Goal: Task Accomplishment & Management: Complete application form

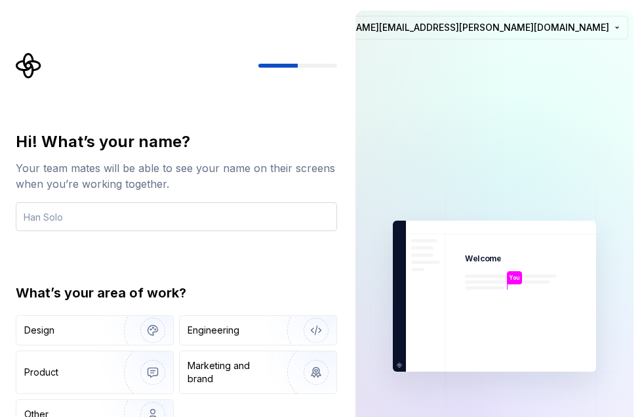
click at [272, 216] on input "text" at bounding box center [176, 216] width 321 height 29
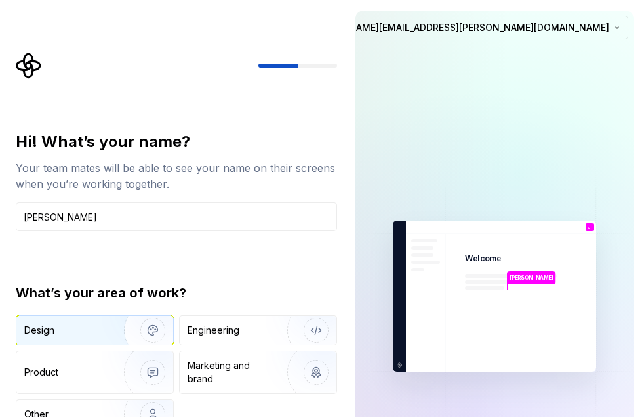
type input "[PERSON_NAME]"
click at [98, 329] on div "Design" at bounding box center [65, 329] width 83 height 13
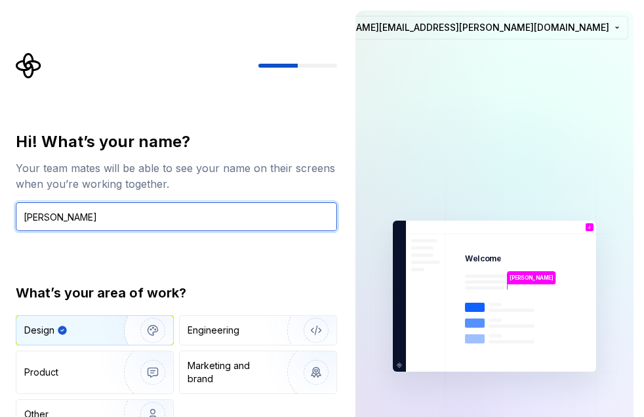
click at [143, 211] on input "[PERSON_NAME]" at bounding box center [176, 216] width 321 height 29
click at [141, 220] on input "Julia" at bounding box center [176, 216] width 321 height 29
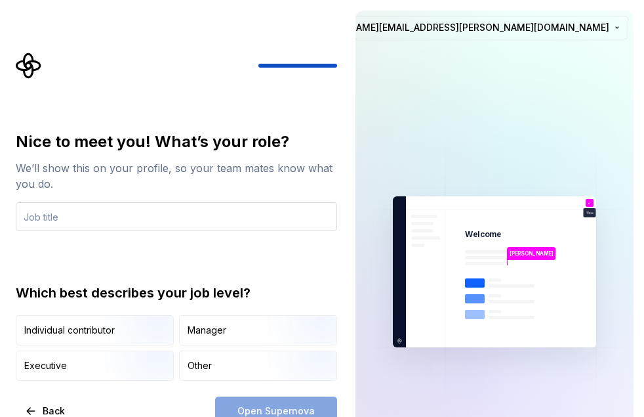
click at [104, 216] on input "text" at bounding box center [176, 216] width 321 height 29
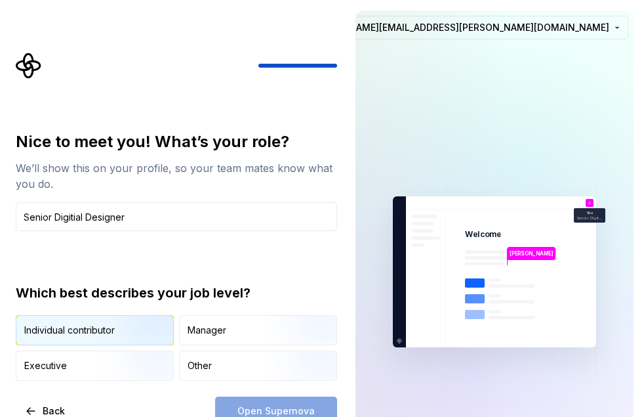
type input "Senior Digitial Designer"
click at [162, 329] on img "button" at bounding box center [142, 346] width 84 height 88
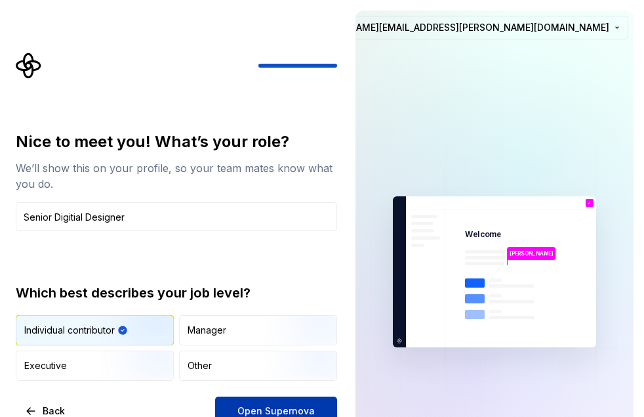
click at [277, 409] on span "Open Supernova" at bounding box center [275, 410] width 77 height 13
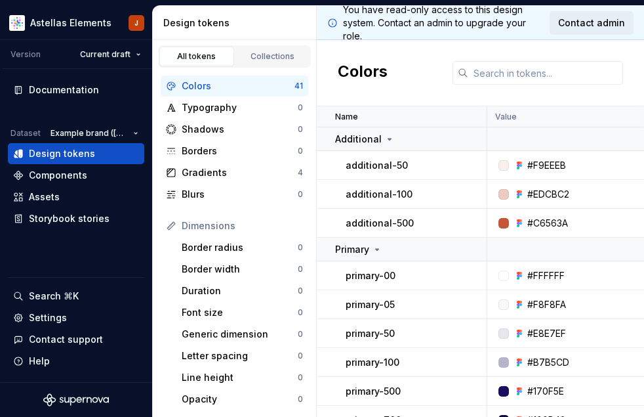
click at [574, 21] on span "Contact admin" at bounding box center [591, 22] width 67 height 13
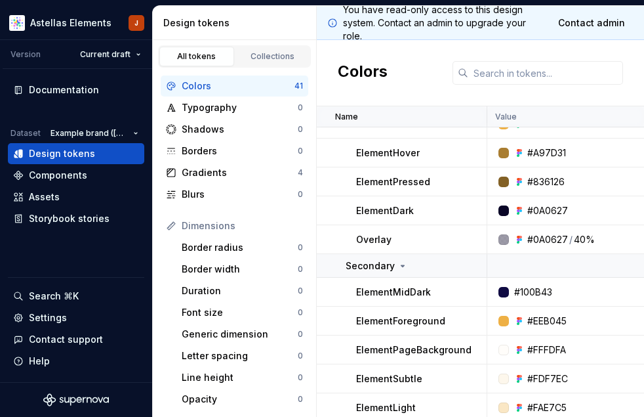
scroll to position [1067, 0]
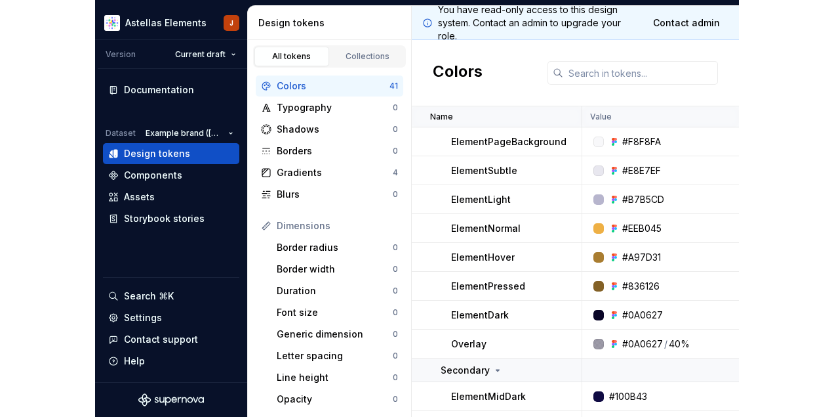
scroll to position [751, 0]
